Goal: Transaction & Acquisition: Book appointment/travel/reservation

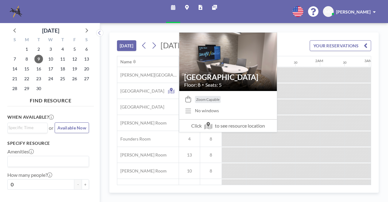
scroll to position [0, 787]
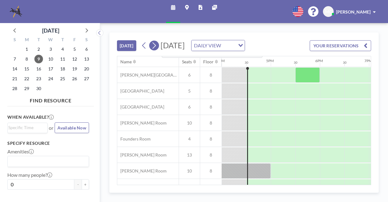
click at [157, 49] on icon at bounding box center [154, 45] width 6 height 9
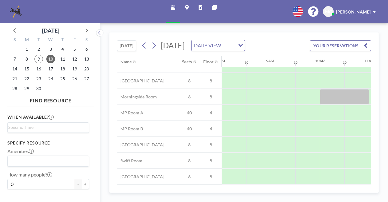
scroll to position [117, 393]
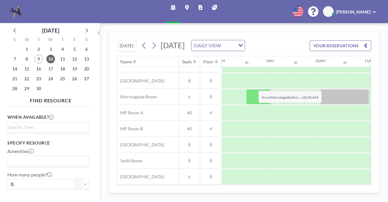
click at [254, 94] on div at bounding box center [258, 96] width 25 height 15
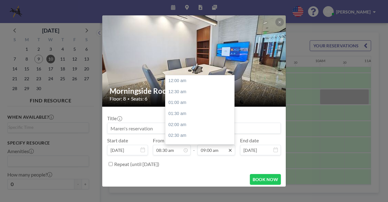
scroll to position [197, 0]
click at [228, 151] on icon at bounding box center [230, 149] width 5 height 5
click at [183, 115] on div "01:00 pm" at bounding box center [202, 114] width 72 height 11
type input "01:00 pm"
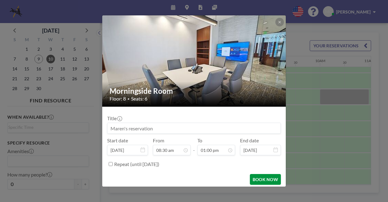
click at [267, 181] on button "BOOK NOW" at bounding box center [265, 179] width 31 height 11
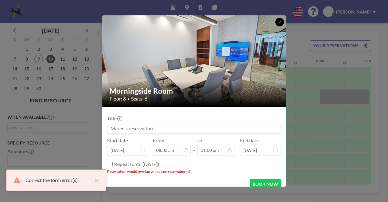
click at [280, 24] on icon at bounding box center [280, 22] width 4 height 4
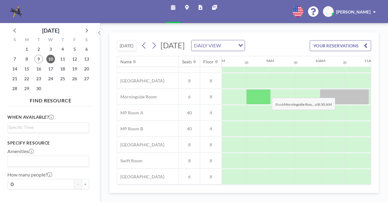
scroll to position [86, 393]
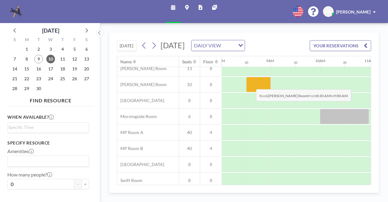
click at [251, 92] on div at bounding box center [258, 84] width 25 height 15
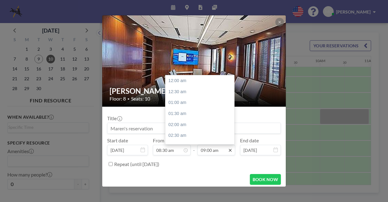
scroll to position [197, 0]
click at [228, 151] on icon at bounding box center [230, 149] width 5 height 5
click at [191, 136] on div "01:00 pm" at bounding box center [202, 137] width 72 height 11
type input "01:00 pm"
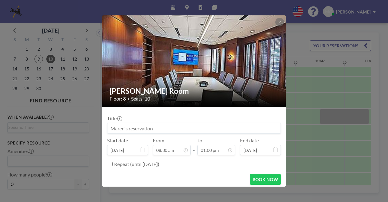
scroll to position [284, 0]
click at [262, 181] on button "BOOK NOW" at bounding box center [265, 179] width 31 height 11
